Goal: Task Accomplishment & Management: Use online tool/utility

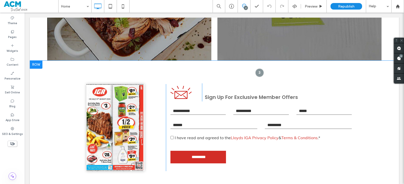
scroll to position [875, 0]
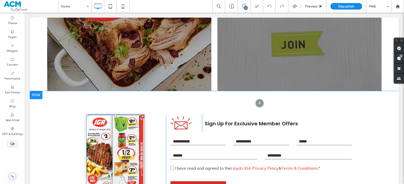
click at [108, 136] on img at bounding box center [115, 158] width 58 height 87
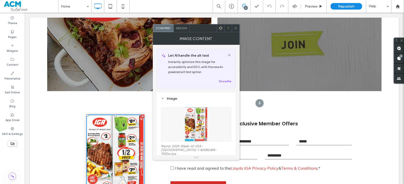
click at [196, 114] on img at bounding box center [195, 124] width 23 height 35
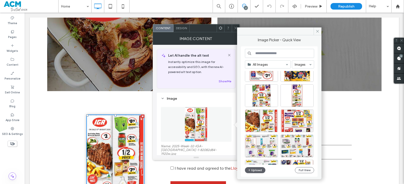
scroll to position [1125, 0]
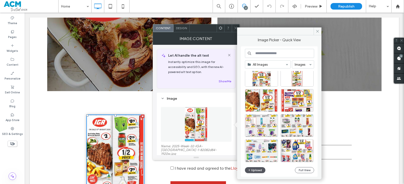
click at [260, 171] on button "Upload" at bounding box center [255, 171] width 21 height 6
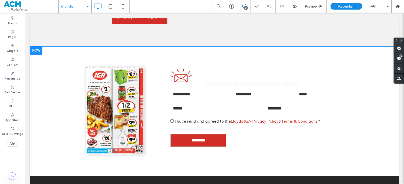
scroll to position [984, 0]
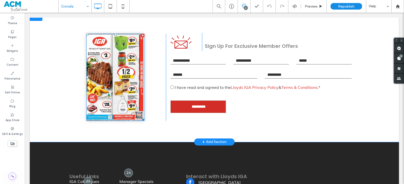
click at [124, 105] on img at bounding box center [115, 77] width 58 height 87
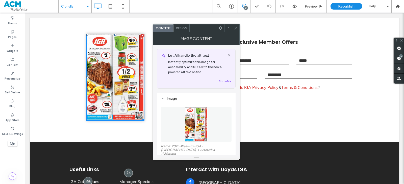
click at [186, 119] on img at bounding box center [195, 124] width 23 height 35
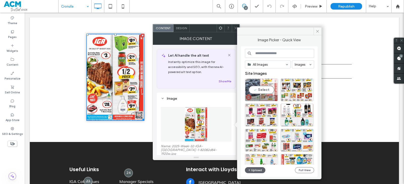
click at [260, 89] on div "Select" at bounding box center [261, 90] width 33 height 23
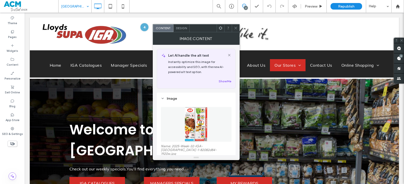
scroll to position [1009, 0]
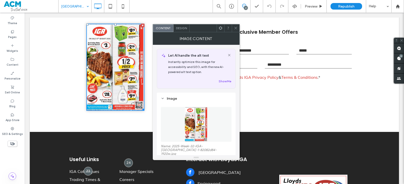
click at [192, 120] on img at bounding box center [195, 124] width 23 height 35
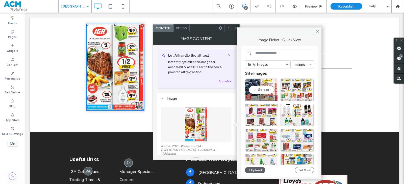
click at [259, 89] on div "Select" at bounding box center [261, 90] width 33 height 23
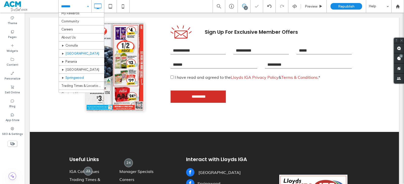
scroll to position [40, 0]
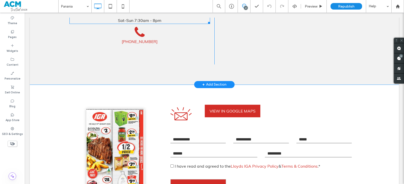
scroll to position [959, 0]
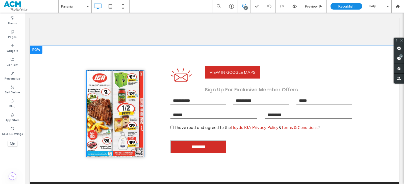
click at [139, 106] on img at bounding box center [115, 113] width 58 height 87
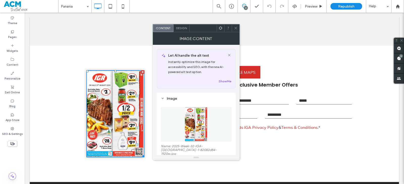
click at [196, 115] on img at bounding box center [195, 124] width 23 height 35
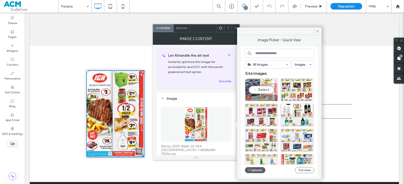
click at [266, 91] on div "Select" at bounding box center [261, 90] width 33 height 23
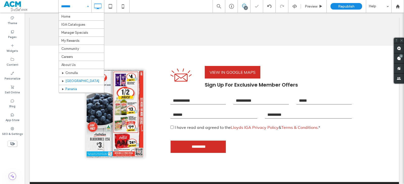
scroll to position [25, 0]
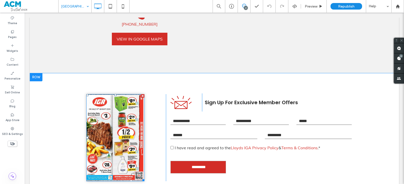
click at [121, 120] on img at bounding box center [115, 137] width 58 height 87
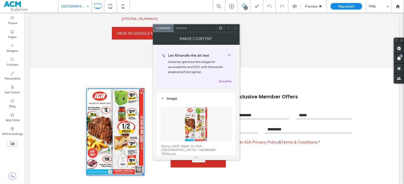
click at [198, 117] on img at bounding box center [195, 124] width 23 height 35
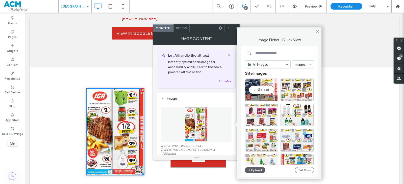
click at [259, 91] on div "Select" at bounding box center [261, 90] width 33 height 23
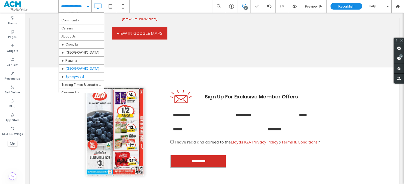
scroll to position [40, 0]
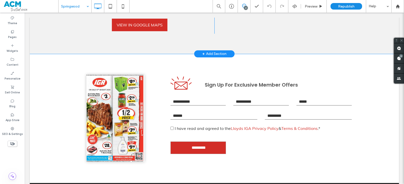
scroll to position [984, 0]
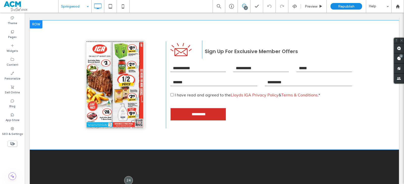
click at [116, 116] on img at bounding box center [115, 84] width 58 height 87
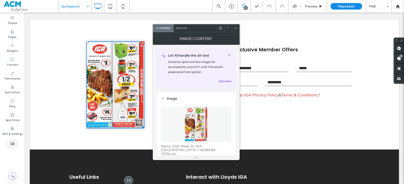
click at [194, 119] on img at bounding box center [195, 124] width 23 height 35
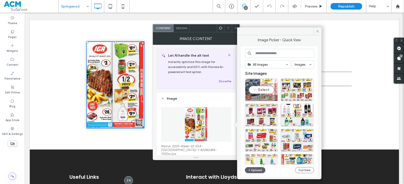
click at [259, 92] on div "Select" at bounding box center [261, 90] width 33 height 23
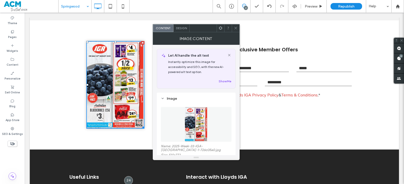
drag, startPoint x: 235, startPoint y: 30, endPoint x: 153, endPoint y: 53, distance: 85.3
click at [234, 29] on icon at bounding box center [236, 28] width 4 height 4
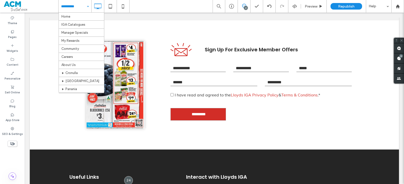
scroll to position [40, 0]
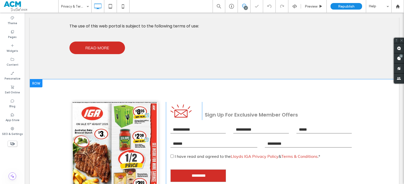
scroll to position [479, 0]
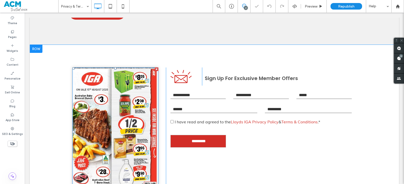
click at [119, 111] on img at bounding box center [115, 132] width 86 height 129
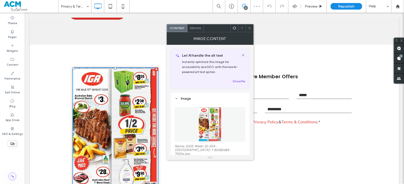
click at [202, 115] on img at bounding box center [209, 124] width 23 height 35
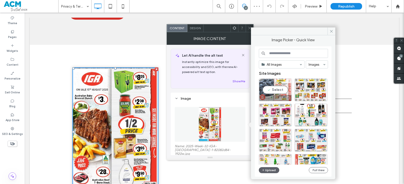
click at [270, 88] on div "Select" at bounding box center [275, 90] width 33 height 23
